Goal: Entertainment & Leisure: Consume media (video, audio)

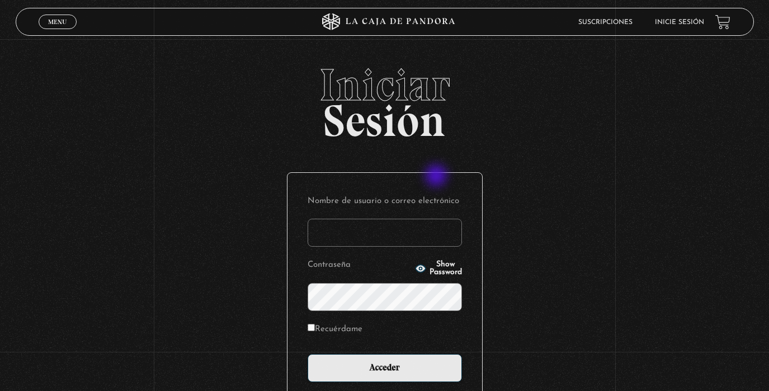
scroll to position [1, 0]
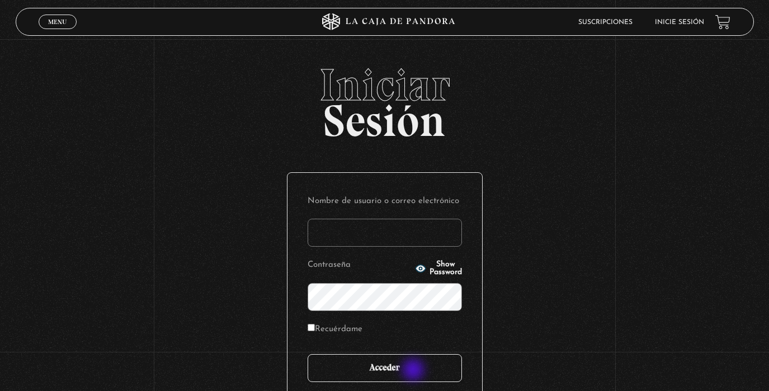
type input "analuciagandara@gmail.com"
click at [413, 371] on input "Acceder" at bounding box center [385, 368] width 154 height 28
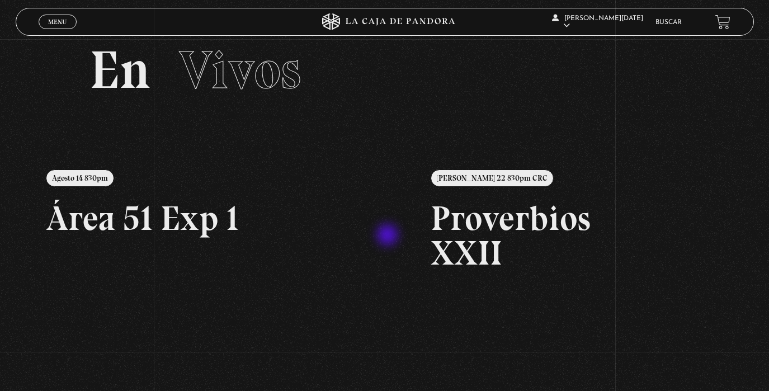
scroll to position [83, 0]
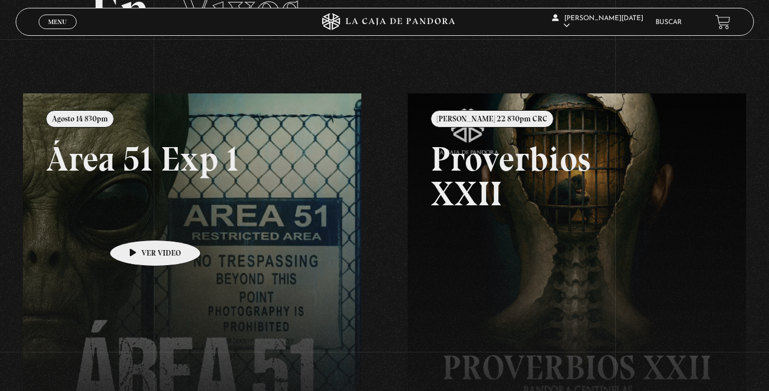
click at [138, 223] on link at bounding box center [407, 288] width 769 height 391
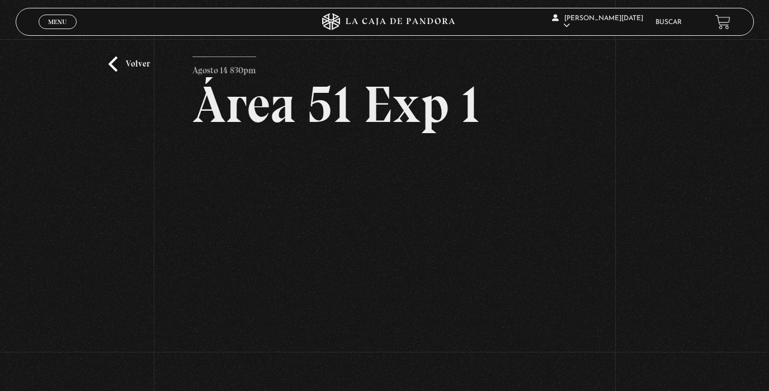
scroll to position [20, 0]
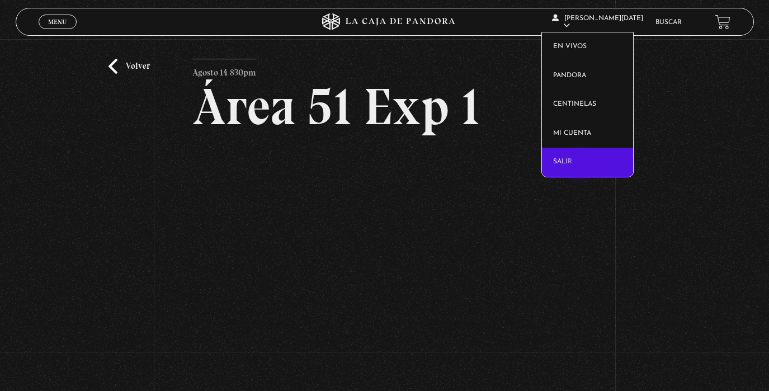
click at [581, 166] on link "Salir" at bounding box center [587, 162] width 91 height 29
